Goal: Book appointment/travel/reservation

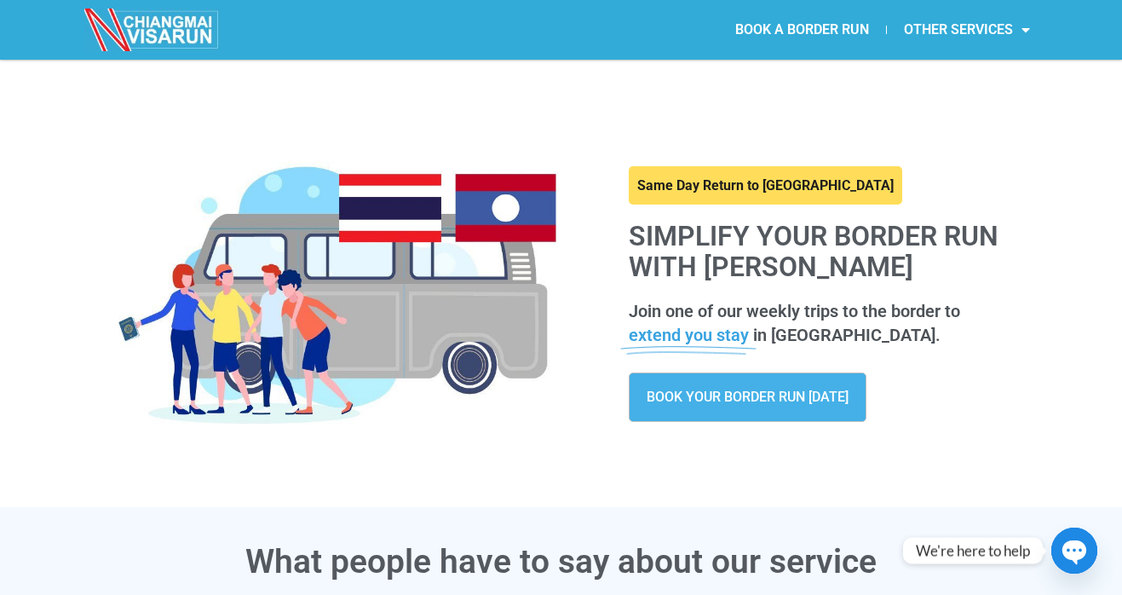
click at [767, 398] on span "BOOK YOUR BORDER RUN TODAY" at bounding box center [747, 397] width 202 height 14
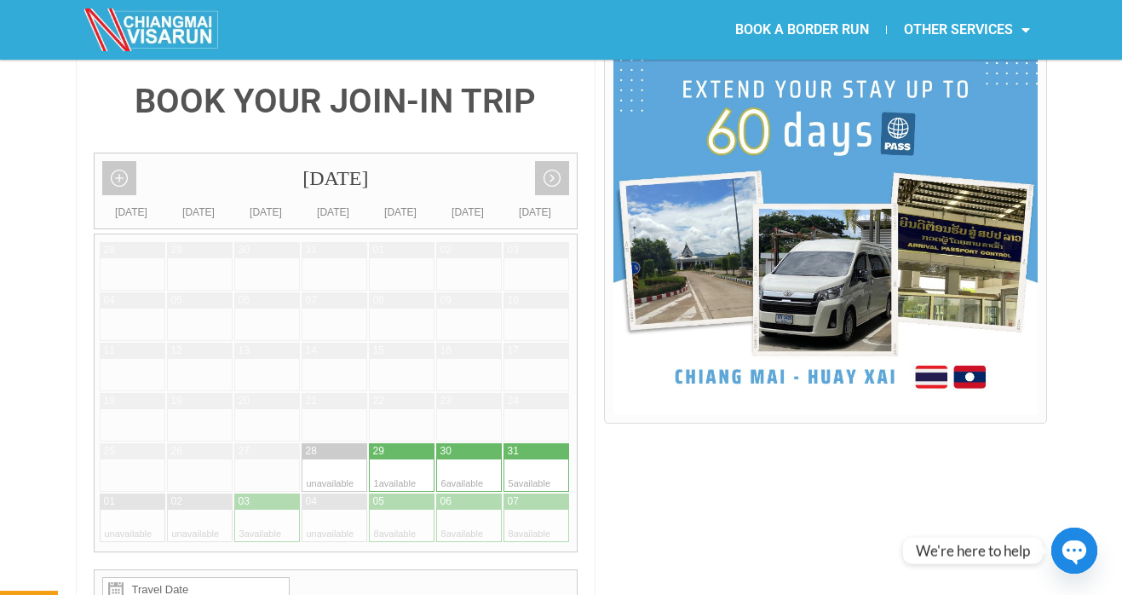
scroll to position [417, 0]
